Goal: Task Accomplishment & Management: Use online tool/utility

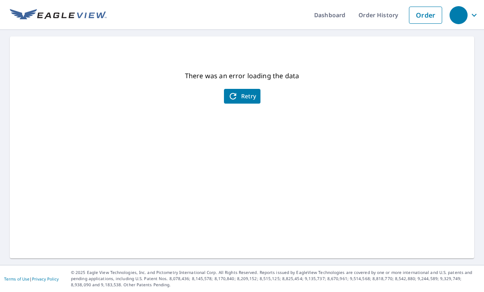
click at [244, 101] on button "Retry" at bounding box center [242, 96] width 36 height 15
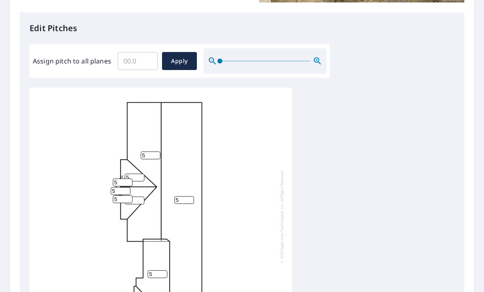
click at [171, 57] on span "Apply" at bounding box center [180, 61] width 22 height 10
click at [281, 115] on div at bounding box center [161, 217] width 262 height 258
click at [134, 58] on input "Assign pitch to all planes" at bounding box center [138, 61] width 40 height 23
type input "4.5"
click at [185, 58] on span "Apply" at bounding box center [180, 61] width 22 height 10
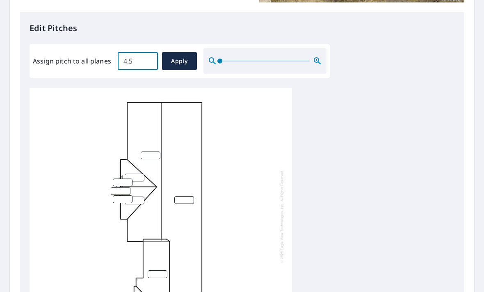
type input "4.5"
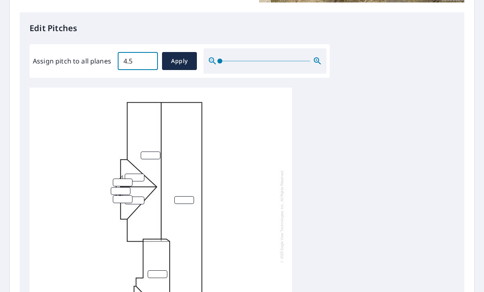
type input "4.5"
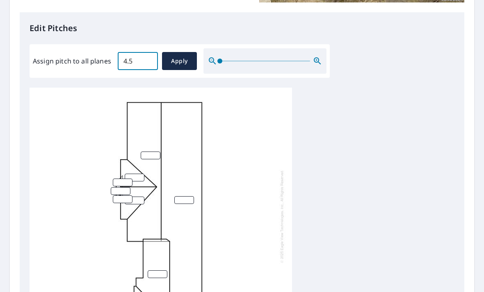
type input "4.5"
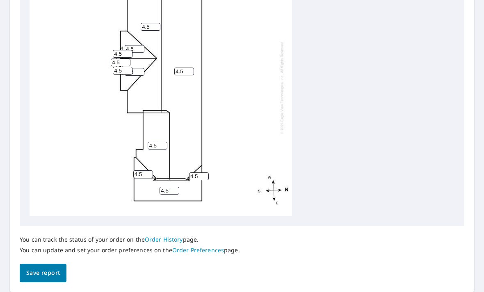
scroll to position [336, 0]
click at [42, 269] on span "Save report" at bounding box center [43, 274] width 34 height 10
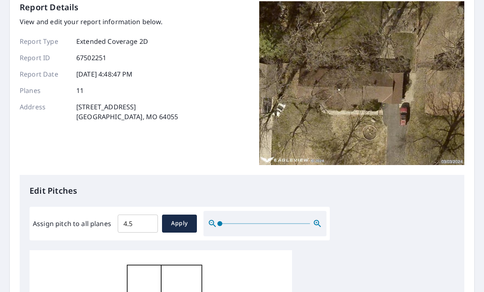
scroll to position [0, 0]
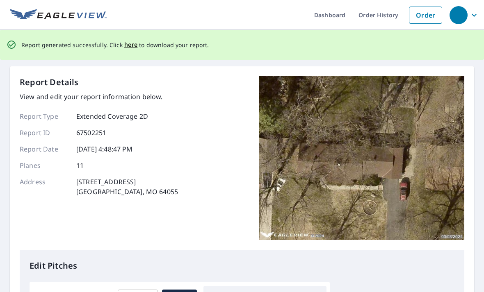
click at [127, 46] on span "here" at bounding box center [131, 45] width 14 height 10
click at [132, 46] on span "here" at bounding box center [131, 45] width 14 height 10
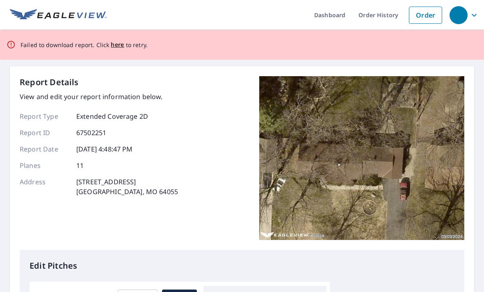
click at [111, 48] on span "here" at bounding box center [118, 45] width 14 height 10
